Goal: Navigation & Orientation: Find specific page/section

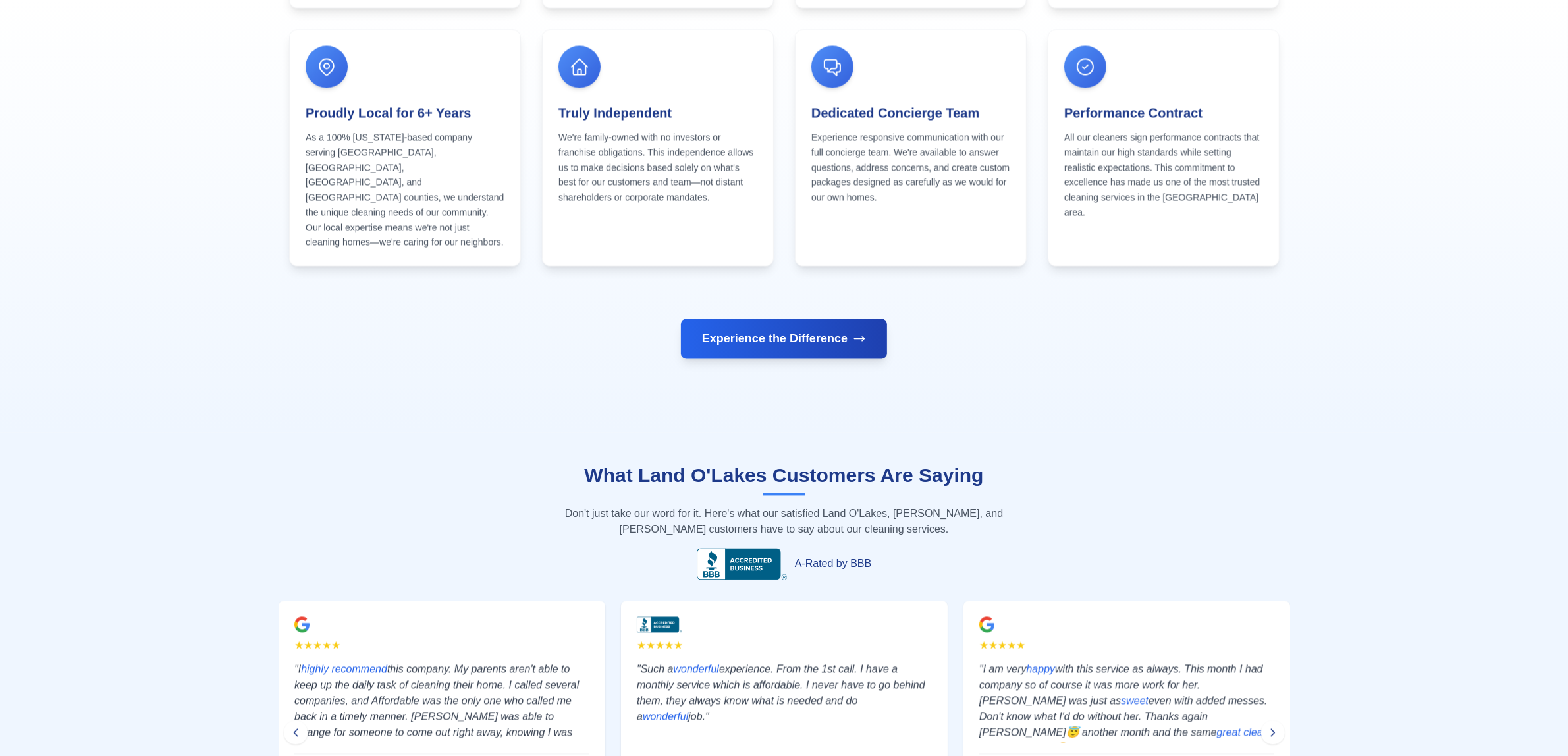
scroll to position [3145, 0]
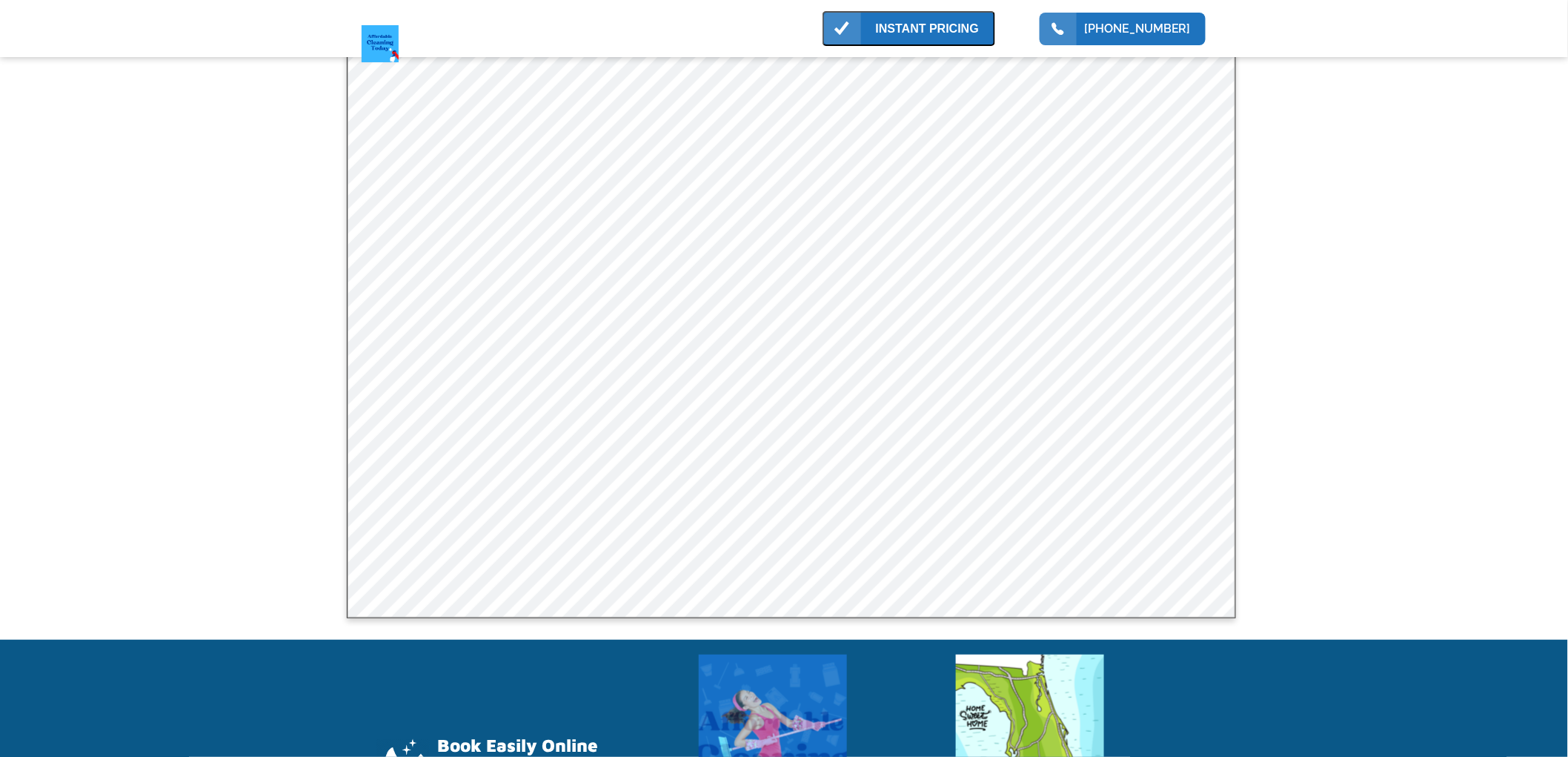
scroll to position [412, 0]
